Goal: Find specific page/section: Find specific page/section

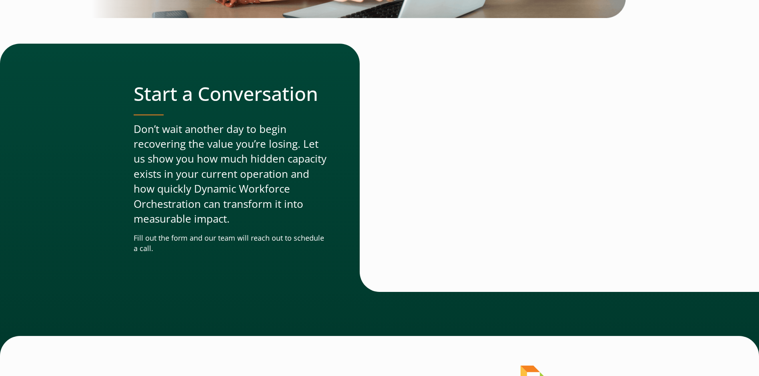
scroll to position [2419, 0]
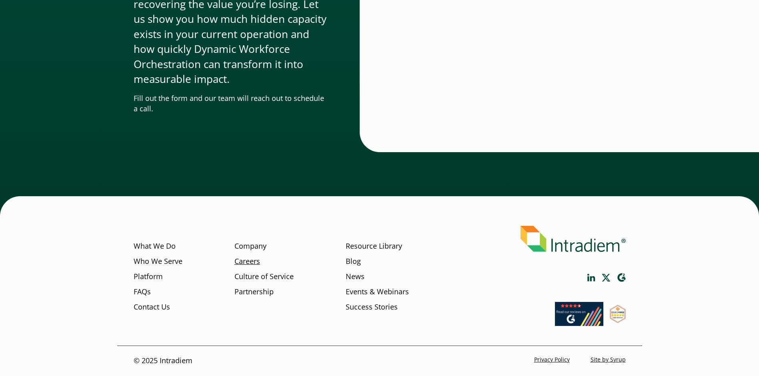
click at [250, 261] on link "Careers" at bounding box center [248, 261] width 26 height 10
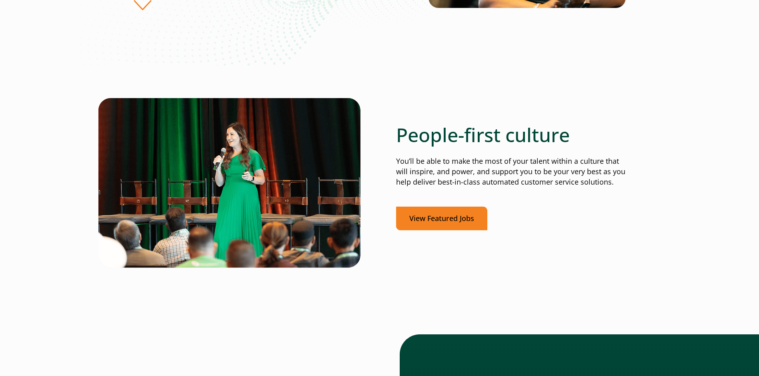
scroll to position [240, 0]
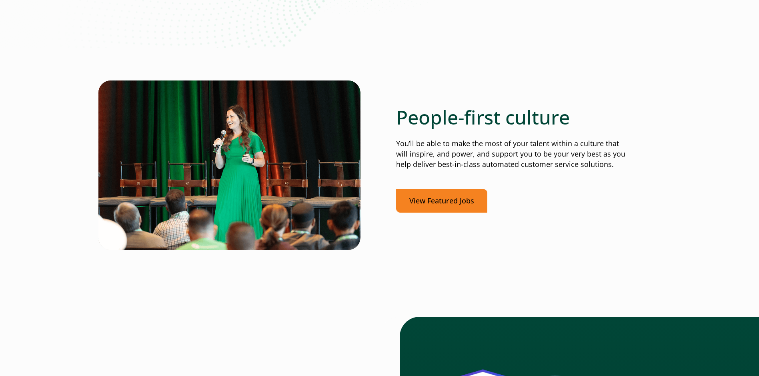
click at [437, 207] on link "View Featured Jobs" at bounding box center [441, 201] width 91 height 24
